Goal: Task Accomplishment & Management: Manage account settings

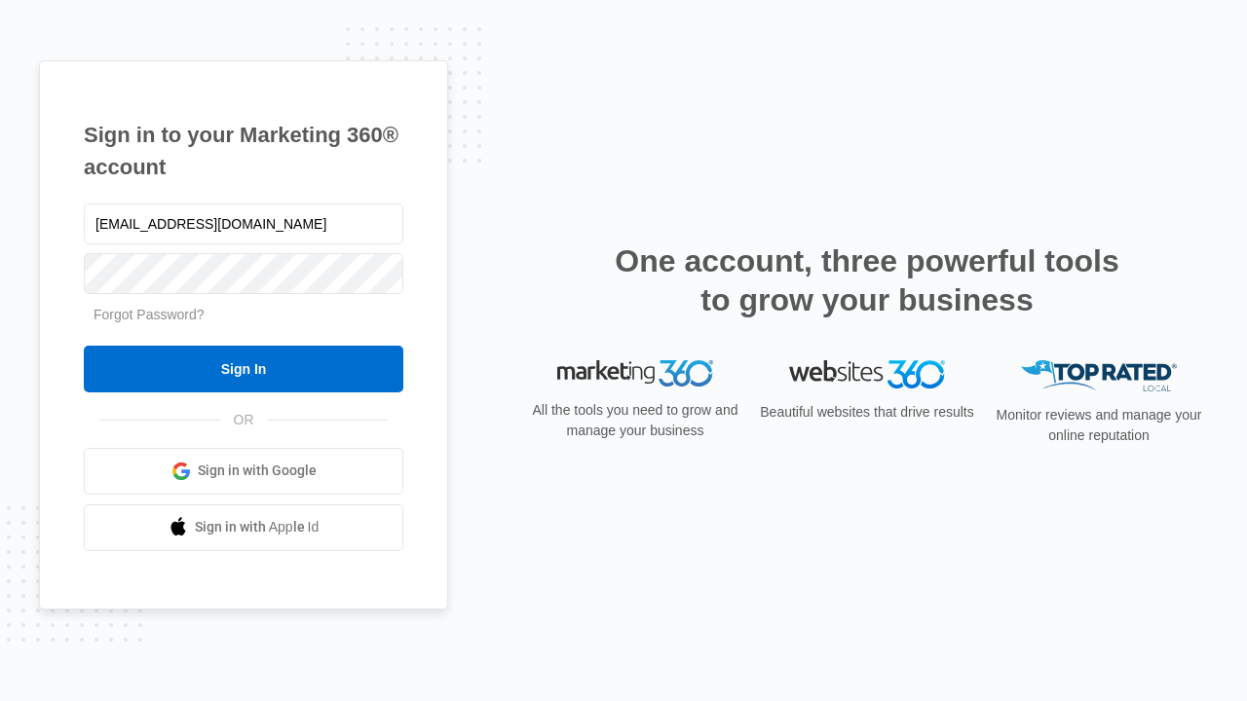
type input "[EMAIL_ADDRESS][DOMAIN_NAME]"
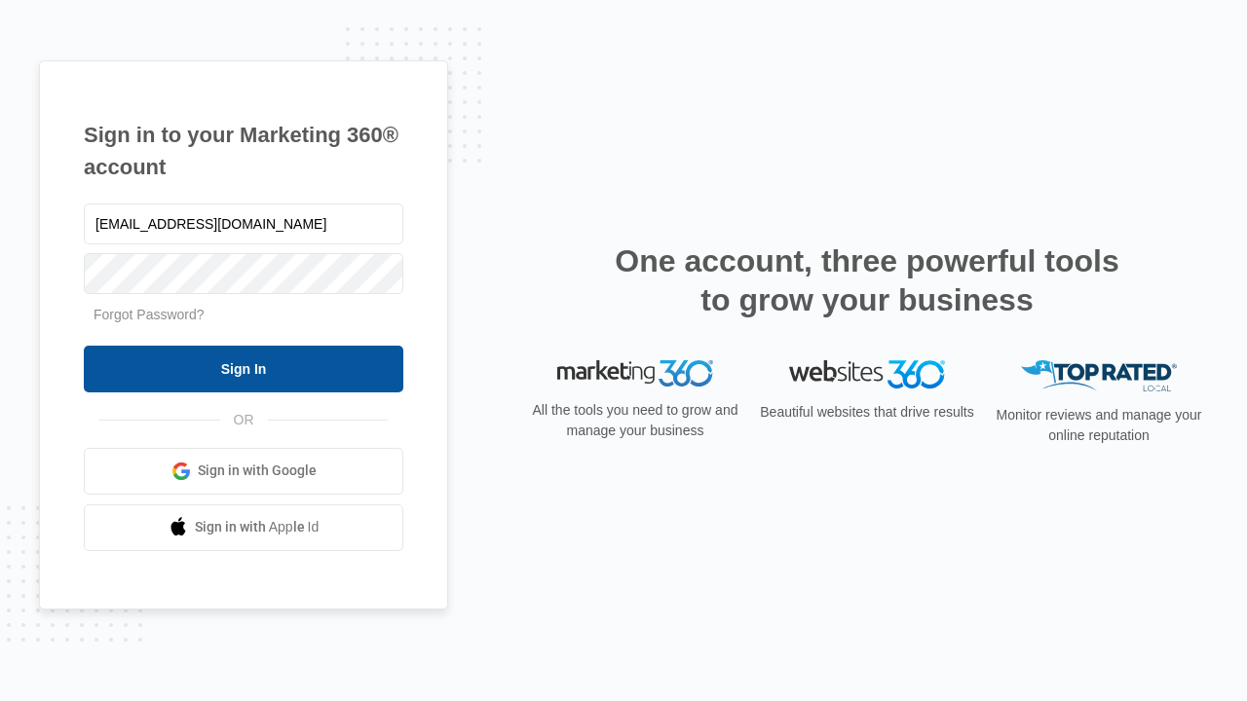
click at [244, 368] on input "Sign In" at bounding box center [244, 369] width 320 height 47
